Goal: Share content

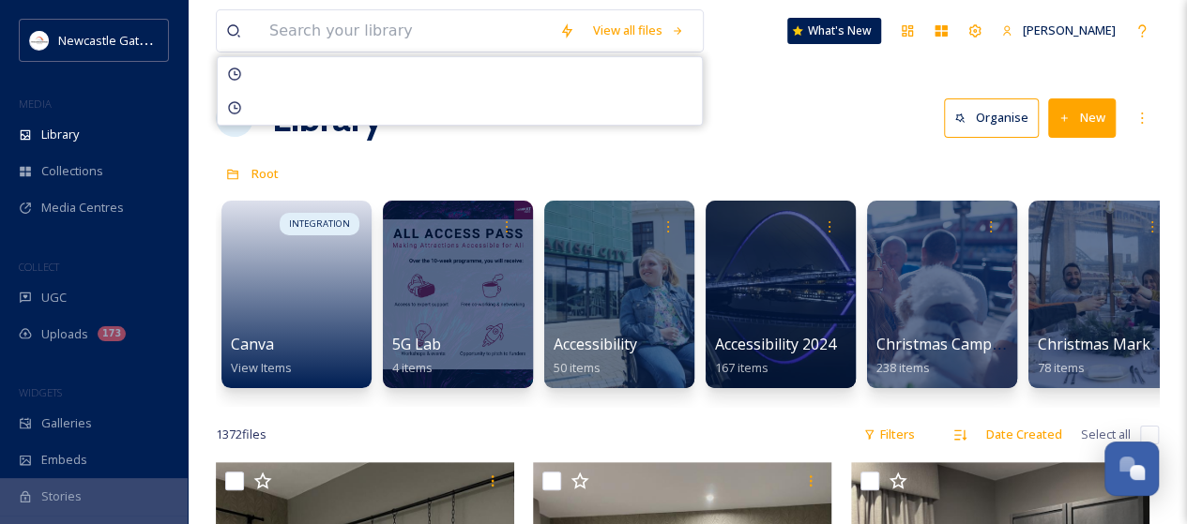
scroll to position [3495, 0]
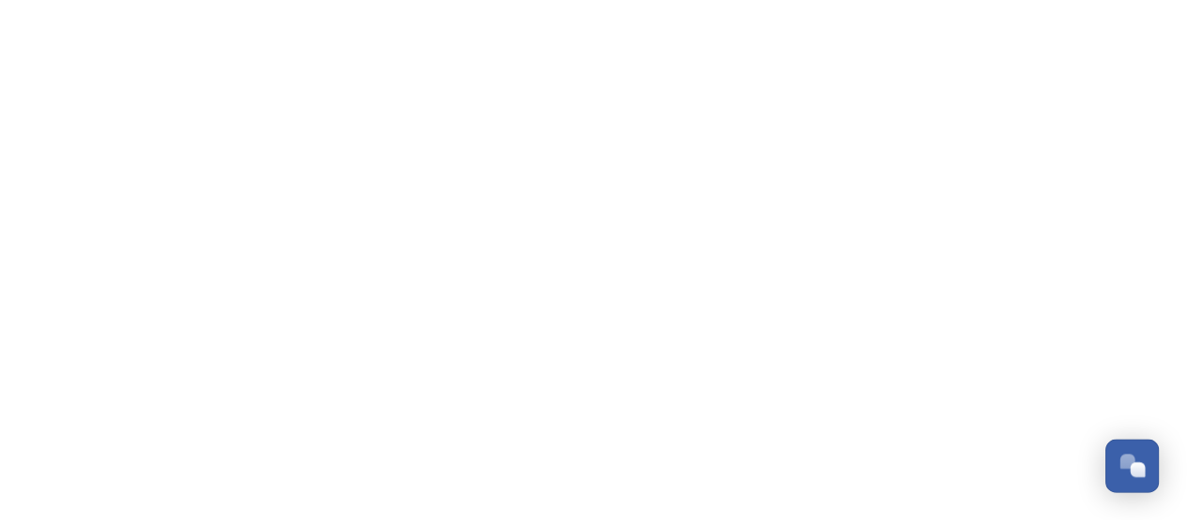
scroll to position [3385, 0]
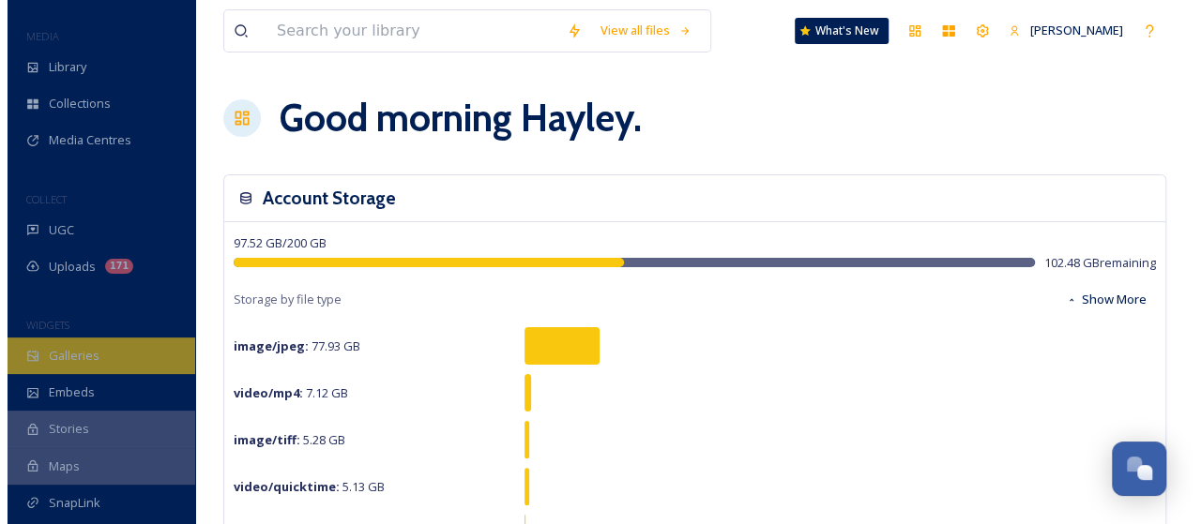
scroll to position [94, 0]
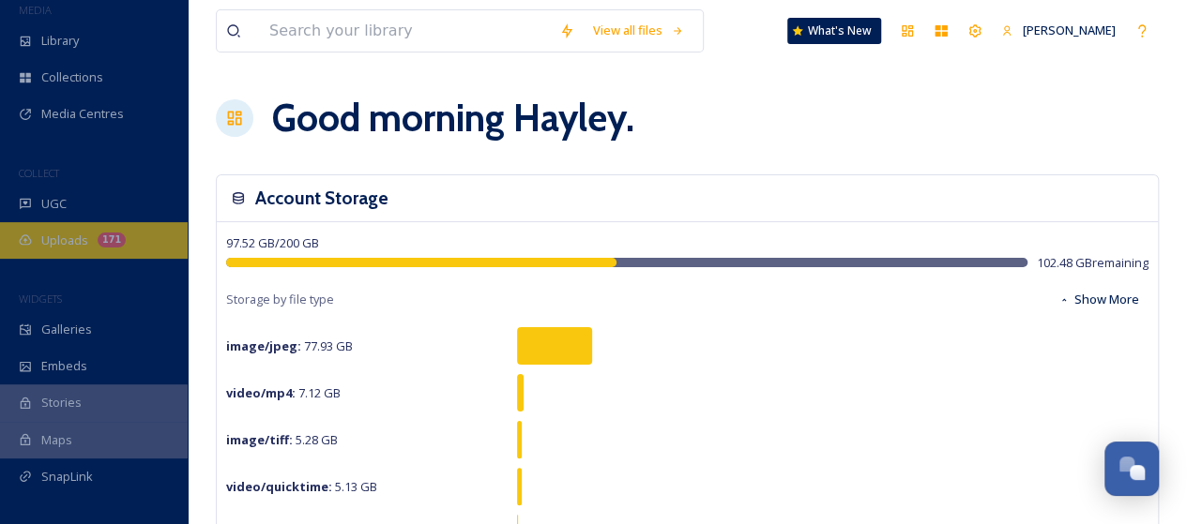
click at [62, 243] on span "Uploads" at bounding box center [64, 241] width 47 height 18
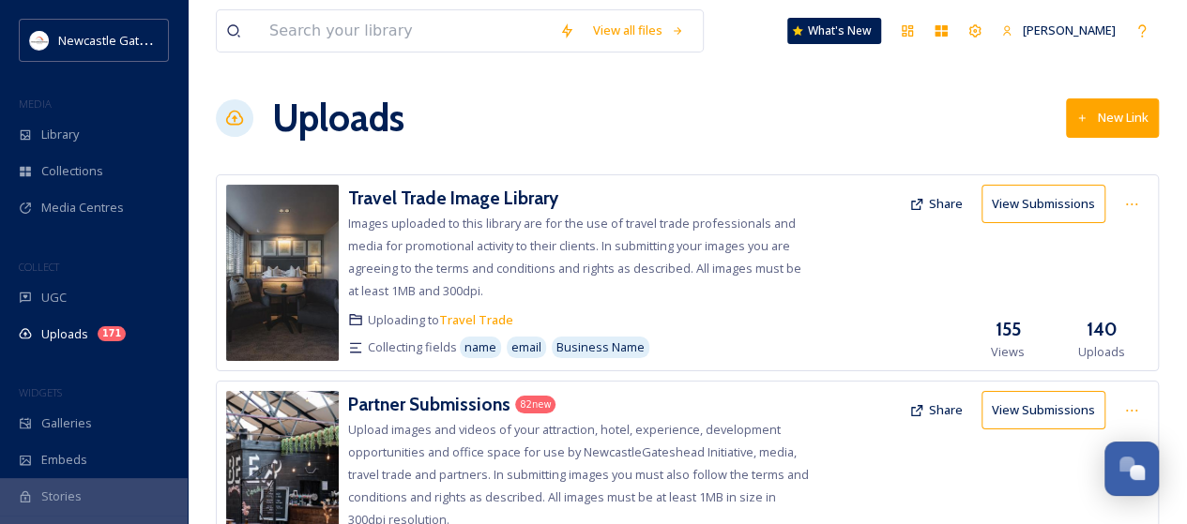
click at [951, 199] on button "Share" at bounding box center [936, 204] width 72 height 37
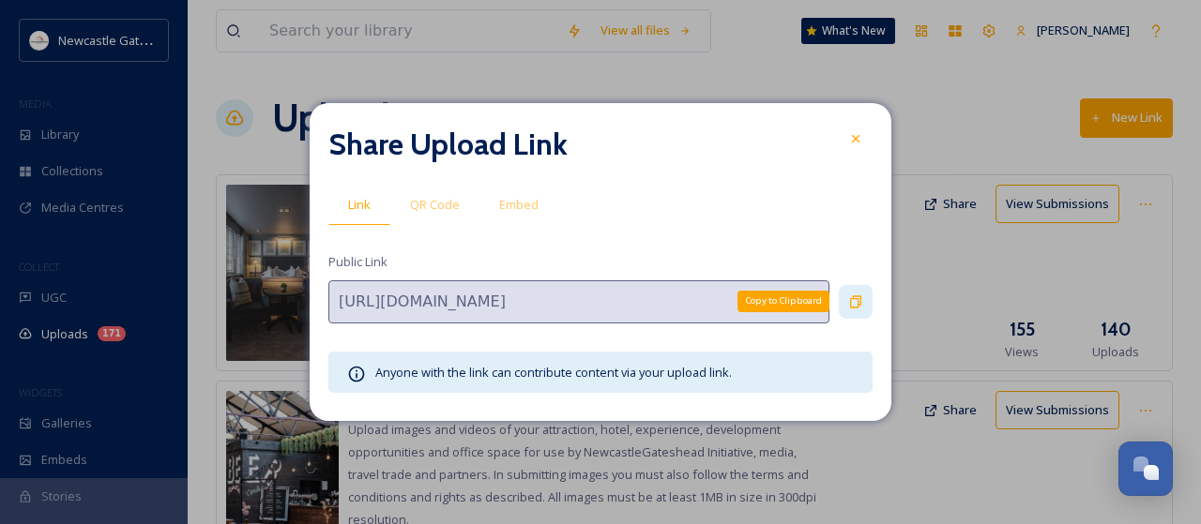
click at [862, 297] on icon at bounding box center [855, 302] width 15 height 15
